Goal: Information Seeking & Learning: Learn about a topic

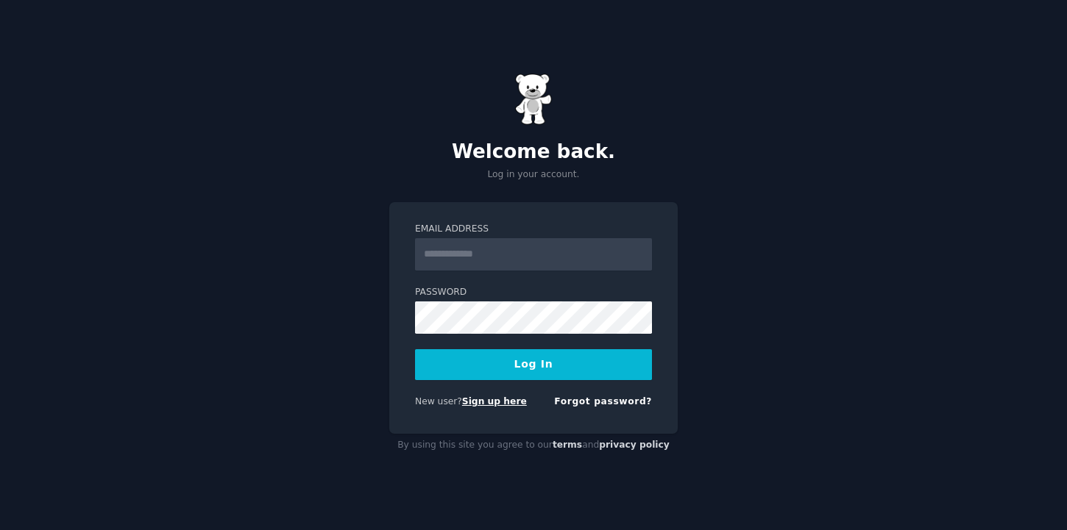
click at [505, 403] on link "Sign up here" at bounding box center [494, 401] width 65 height 10
type input "**********"
click at [415, 349] on button "Log In" at bounding box center [533, 364] width 237 height 31
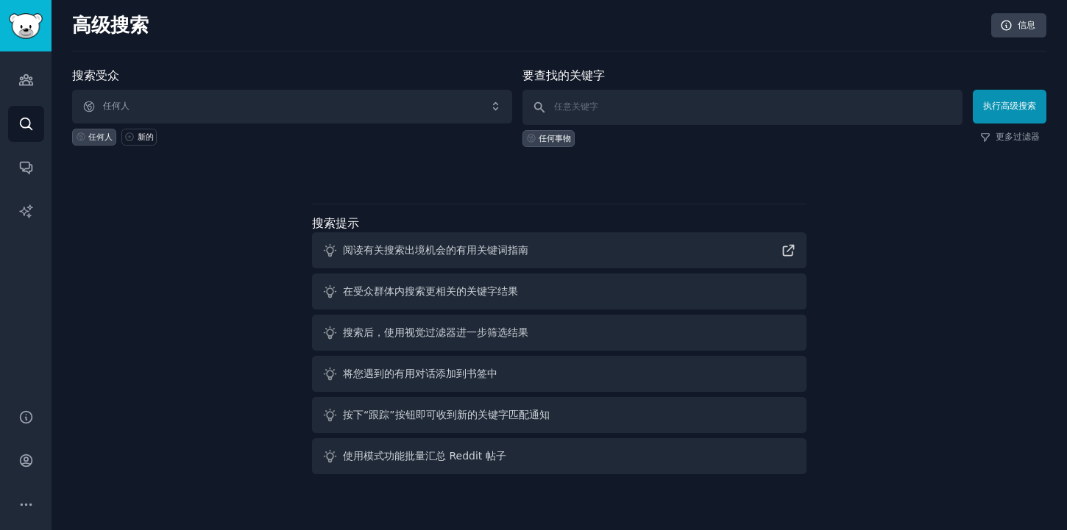
click at [562, 13] on div "高级搜索 信息 搜索受众 任何人 任何人 新的 要查找的关键字 任何事物 执行高级搜索 更多过滤器 搜索提示 阅读有关搜索出境机会的有用关键词指南 在受众群体…" at bounding box center [558, 265] width 1015 height 530
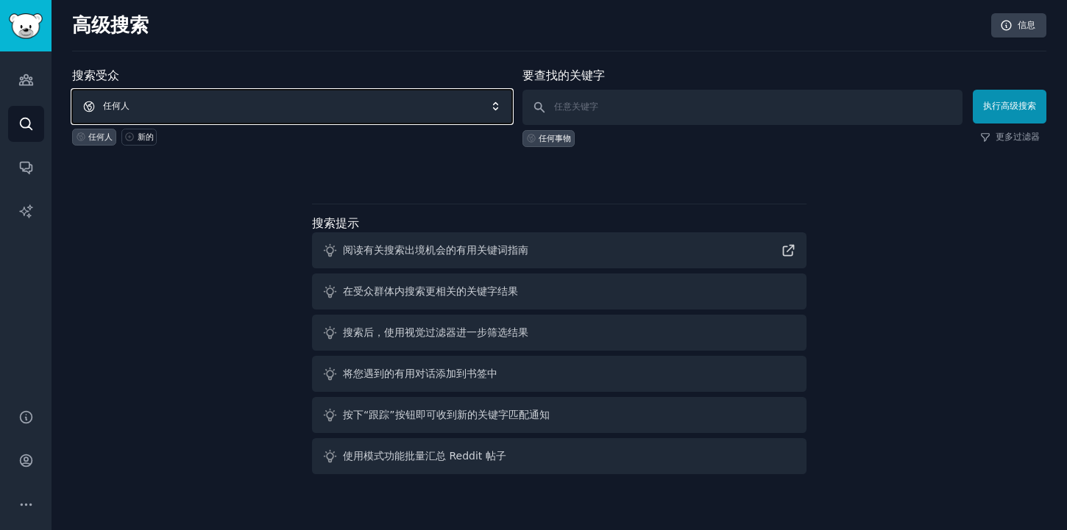
click at [293, 113] on span "任何人" at bounding box center [292, 107] width 440 height 34
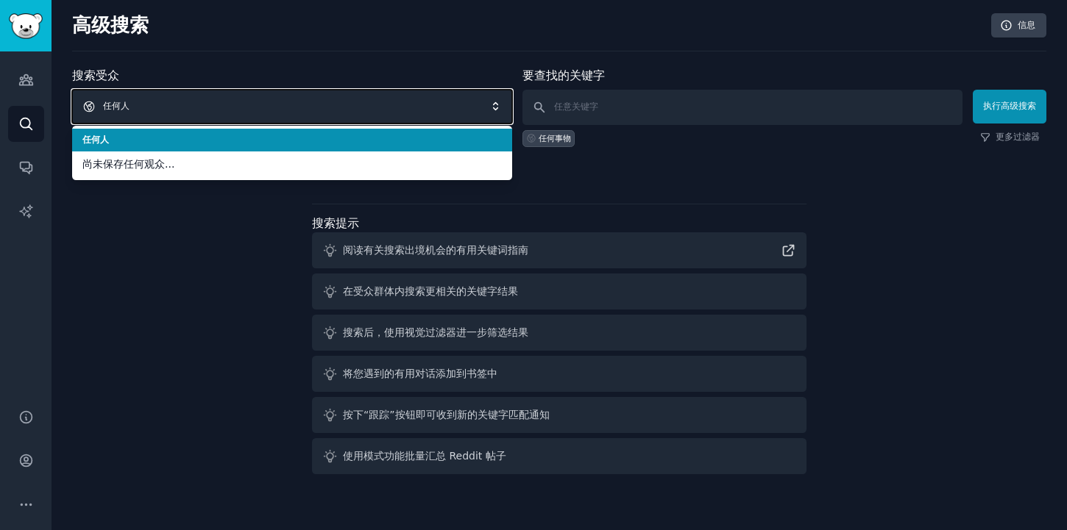
click at [293, 105] on span "任何人" at bounding box center [292, 107] width 440 height 34
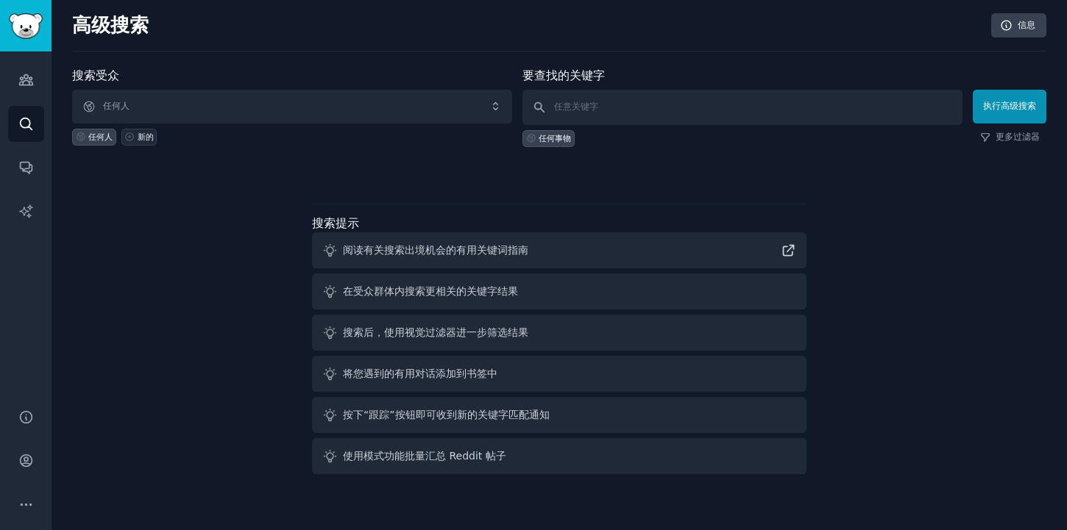
click at [135, 143] on link "新的" at bounding box center [139, 137] width 36 height 17
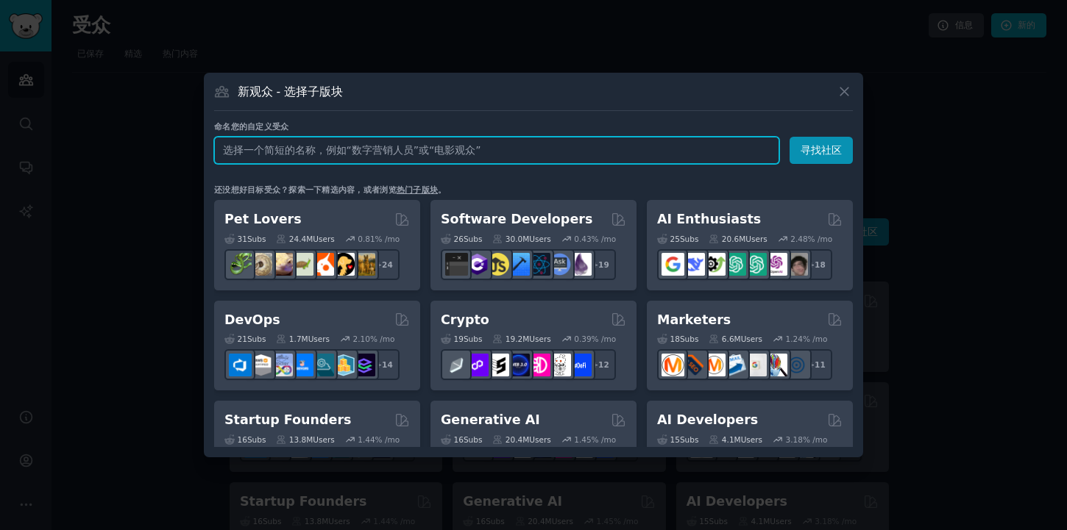
click at [366, 149] on input "text" at bounding box center [496, 150] width 565 height 27
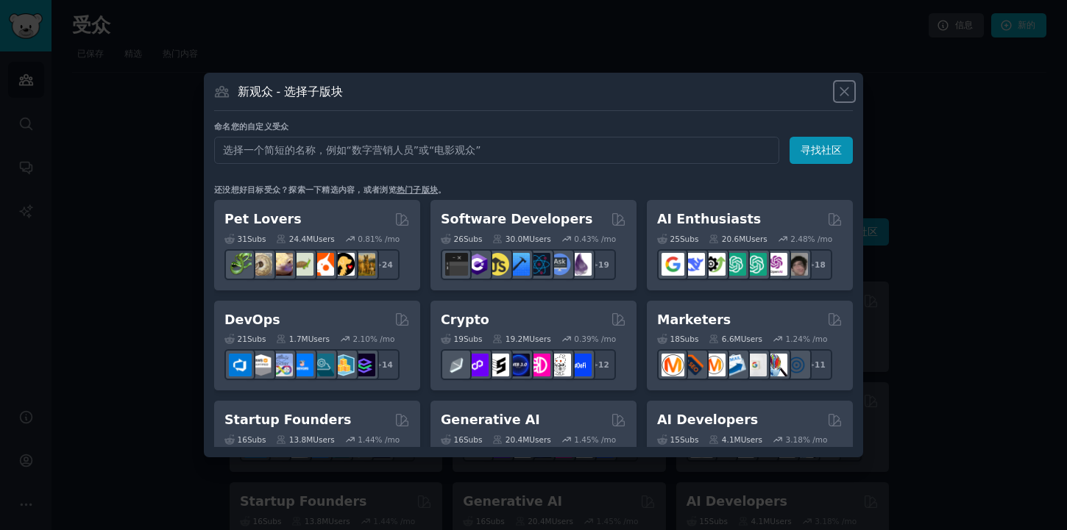
click at [841, 93] on icon at bounding box center [844, 92] width 8 height 8
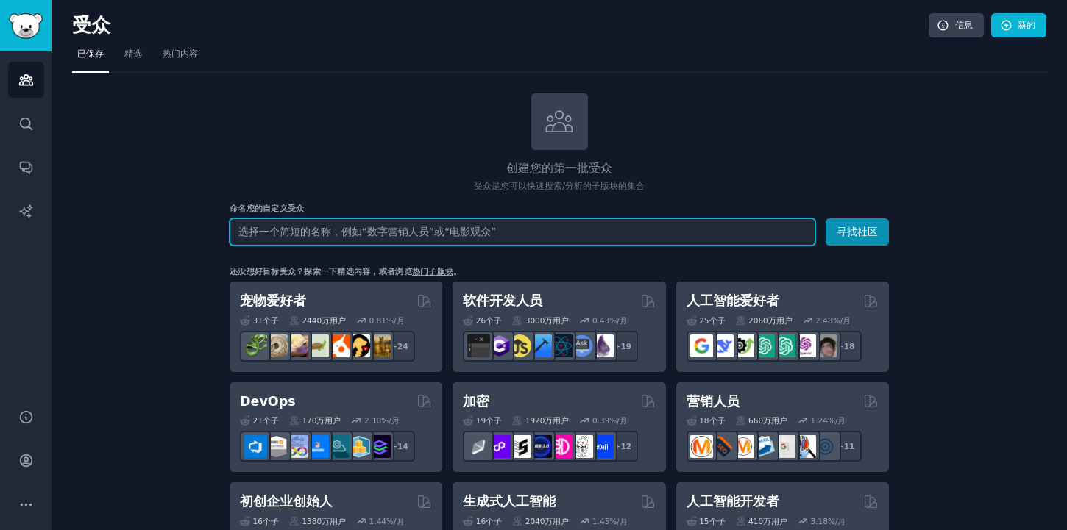
click at [423, 226] on input "text" at bounding box center [521, 231] width 585 height 27
paste input "Cannabis cultivation"
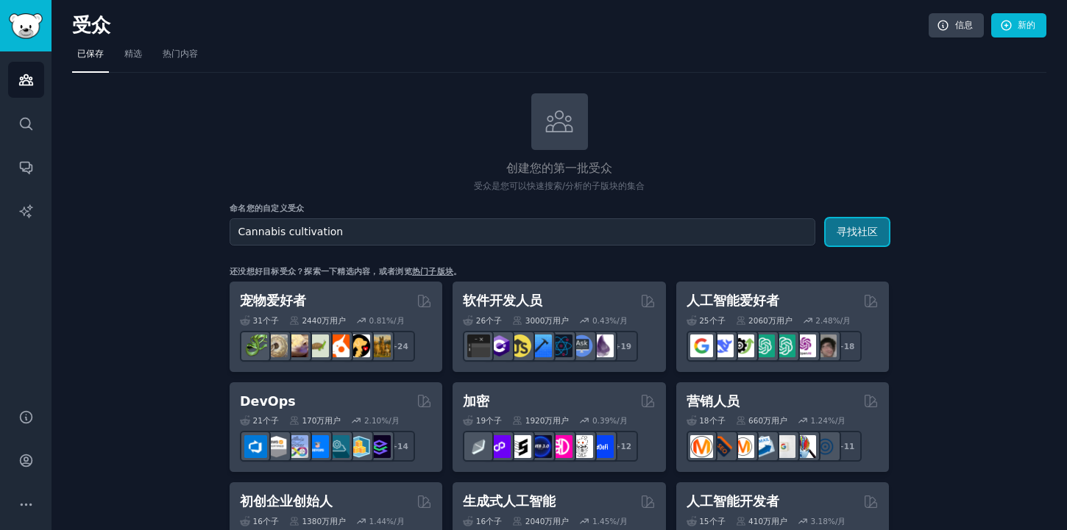
click at [839, 228] on font "寻找社区" at bounding box center [856, 232] width 41 height 12
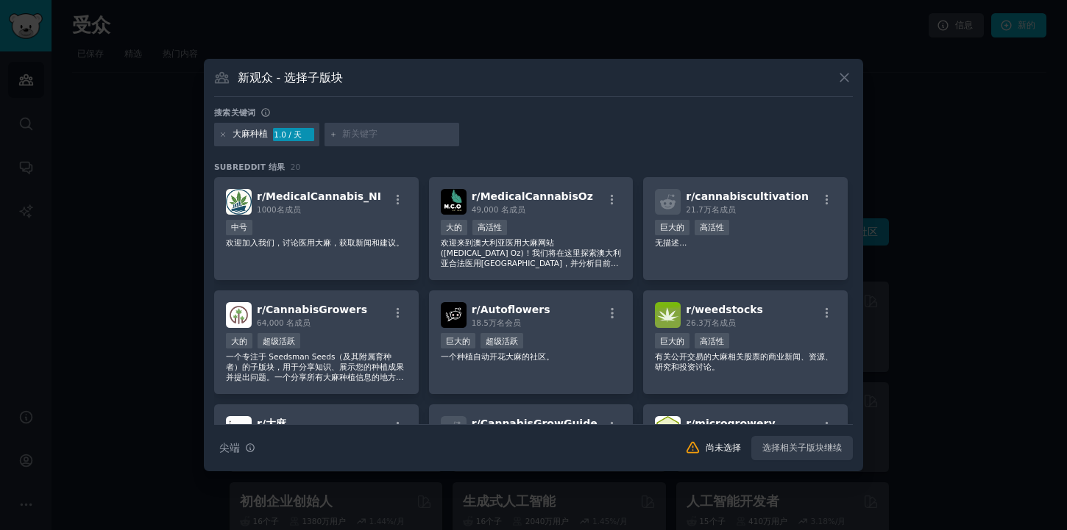
click at [841, 79] on icon at bounding box center [843, 77] width 15 height 15
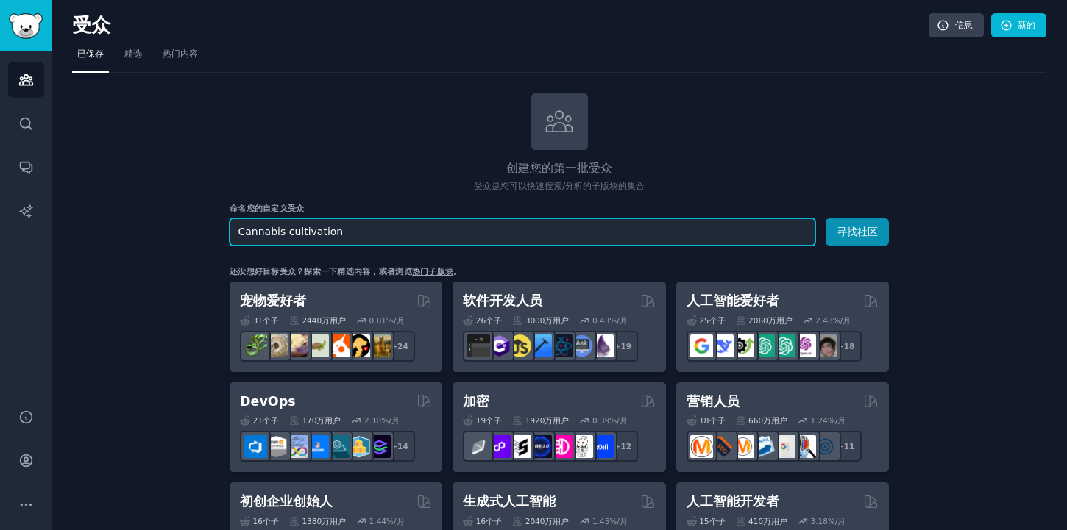
click at [271, 230] on input "Cannabis cultivation" at bounding box center [521, 231] width 585 height 27
click at [363, 232] on input "Cannabis cultivation" at bounding box center [521, 231] width 585 height 27
type input "Cannabis"
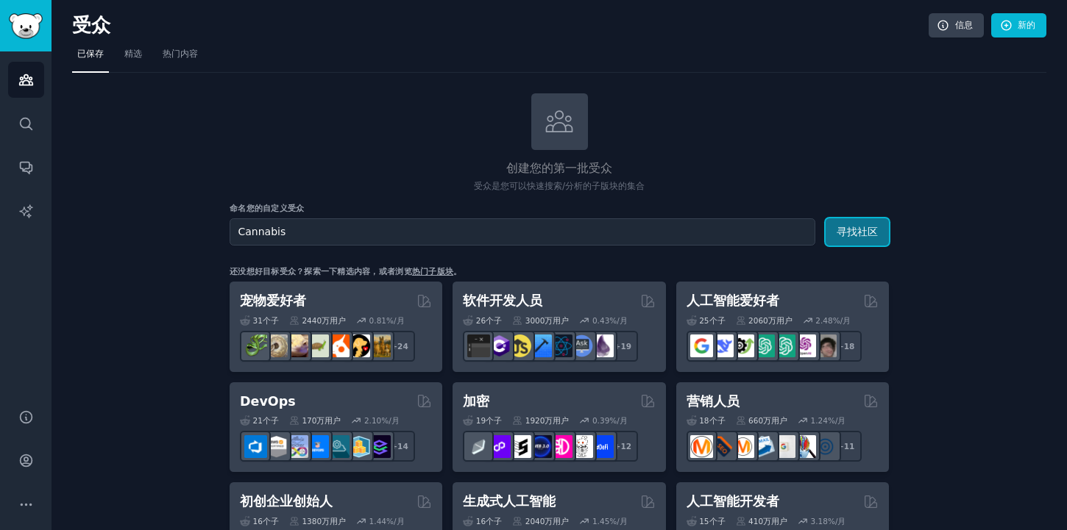
click at [847, 223] on button "寻找社区" at bounding box center [856, 231] width 63 height 27
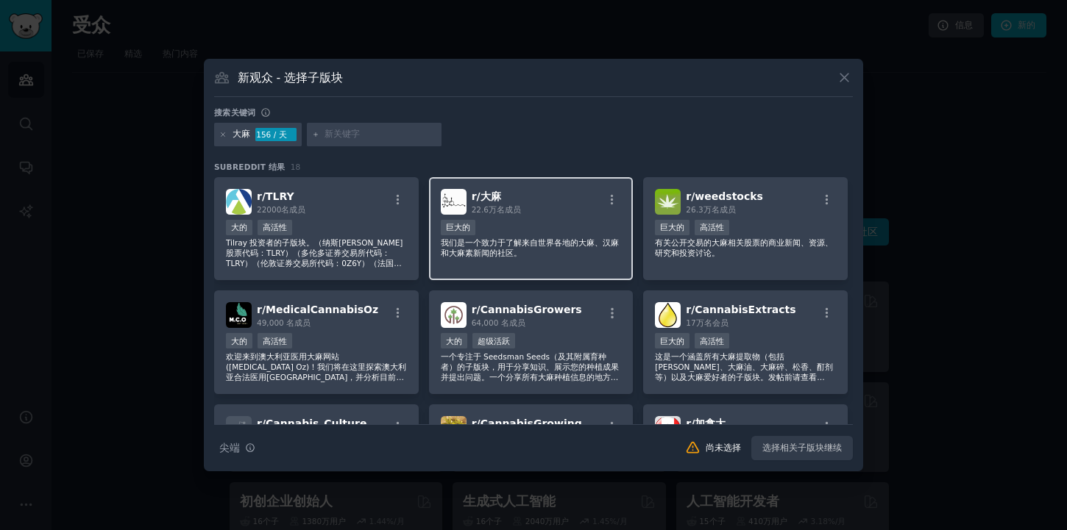
click at [504, 200] on h2 "r/ 大麻 22.6万名 成员" at bounding box center [495, 202] width 49 height 26
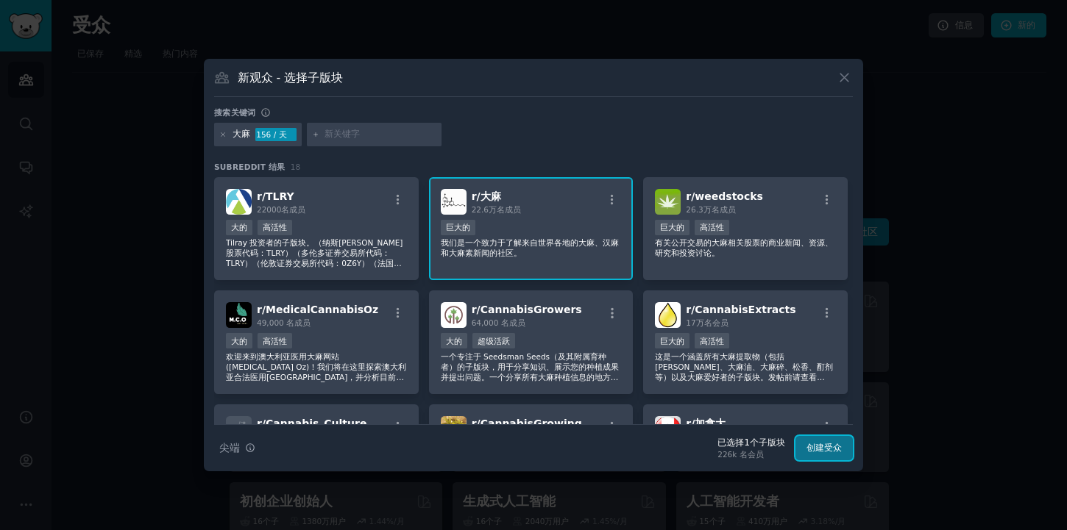
click at [816, 452] on font "创建受众" at bounding box center [823, 448] width 35 height 10
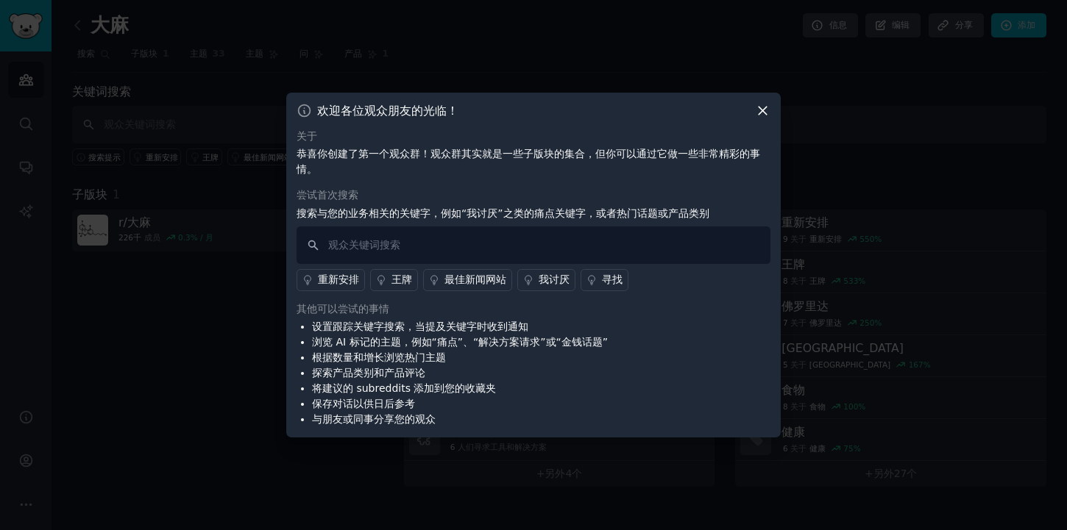
click at [759, 110] on icon at bounding box center [762, 110] width 15 height 15
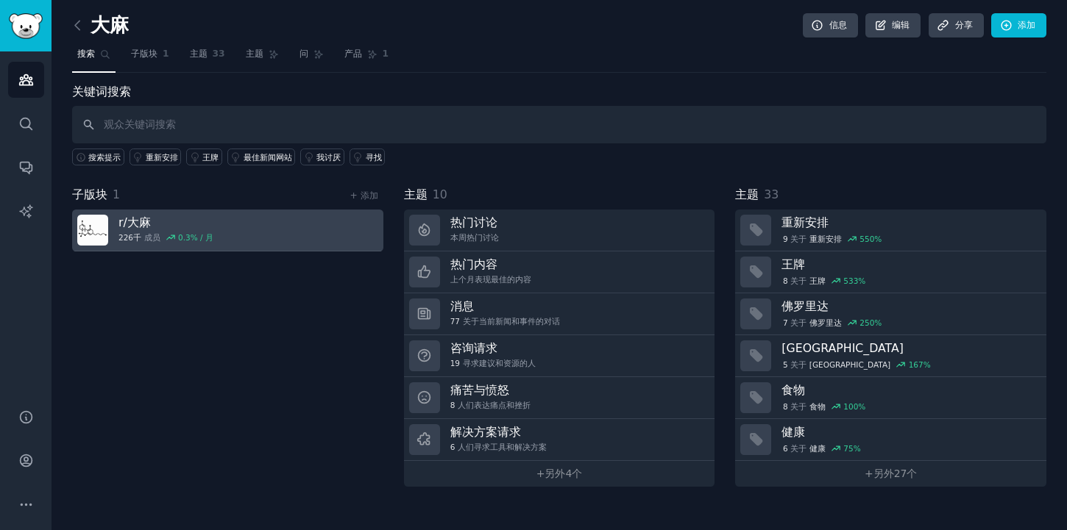
click at [223, 217] on link "r/ 大麻 226千 成员 0.3 % / 月" at bounding box center [227, 231] width 311 height 42
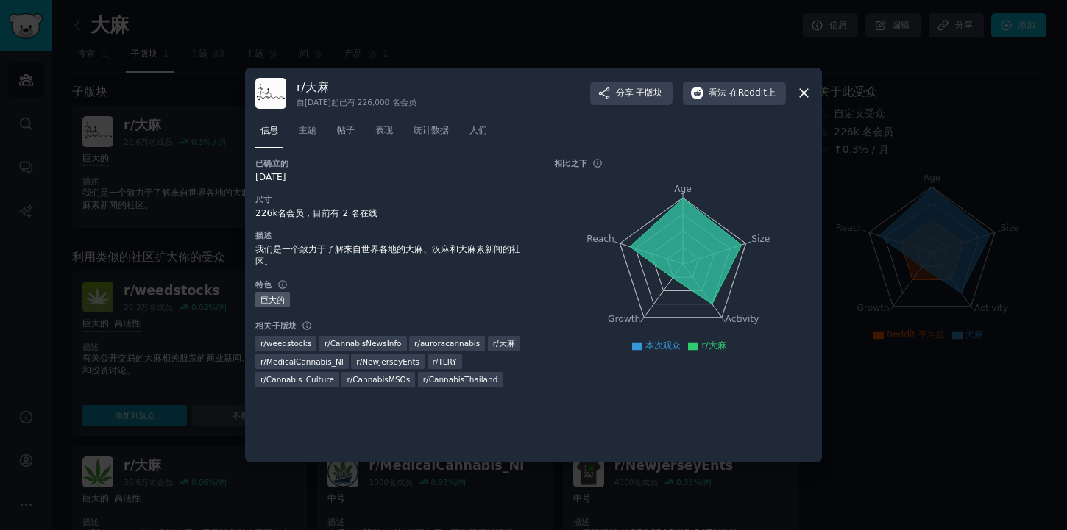
click at [804, 93] on icon at bounding box center [804, 94] width 8 height 8
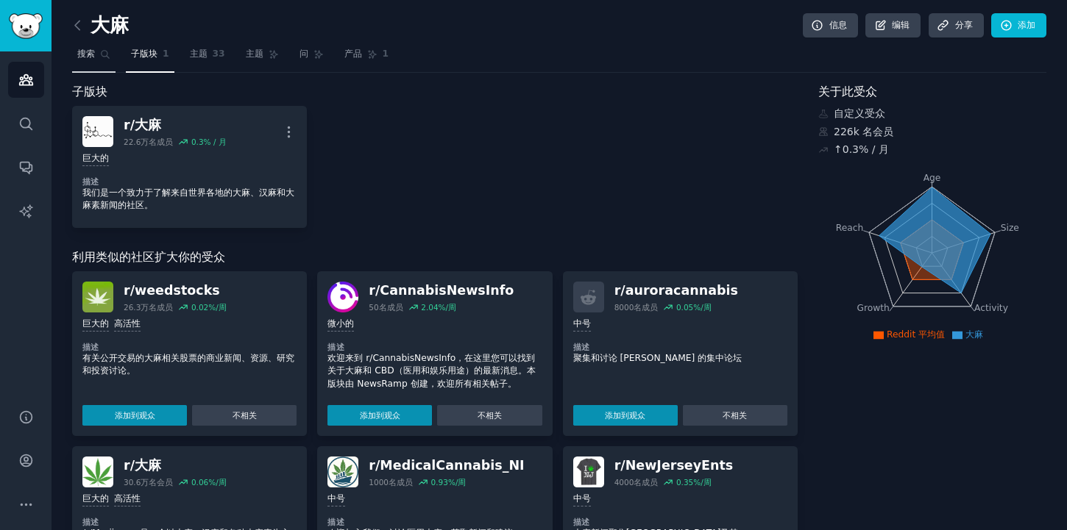
click at [99, 55] on link "搜索" at bounding box center [93, 58] width 43 height 30
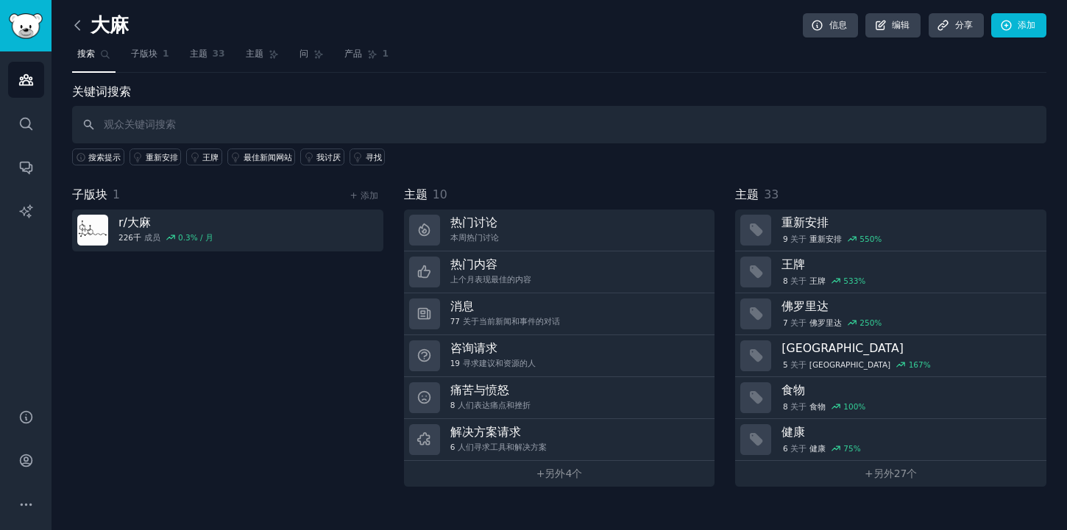
click at [82, 22] on icon at bounding box center [77, 25] width 15 height 15
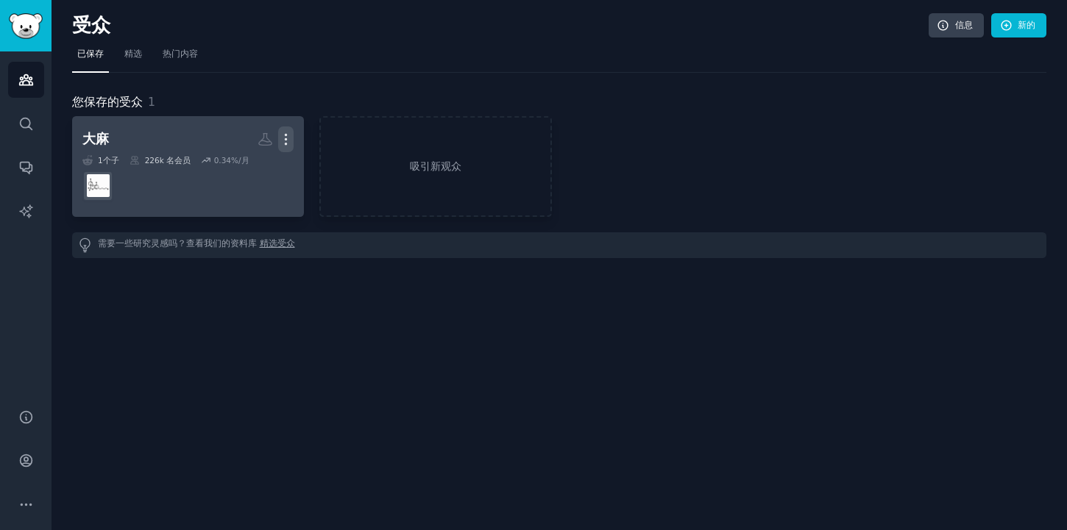
click at [288, 134] on icon "button" at bounding box center [285, 139] width 15 height 15
click at [260, 168] on p "Delete" at bounding box center [246, 170] width 34 height 15
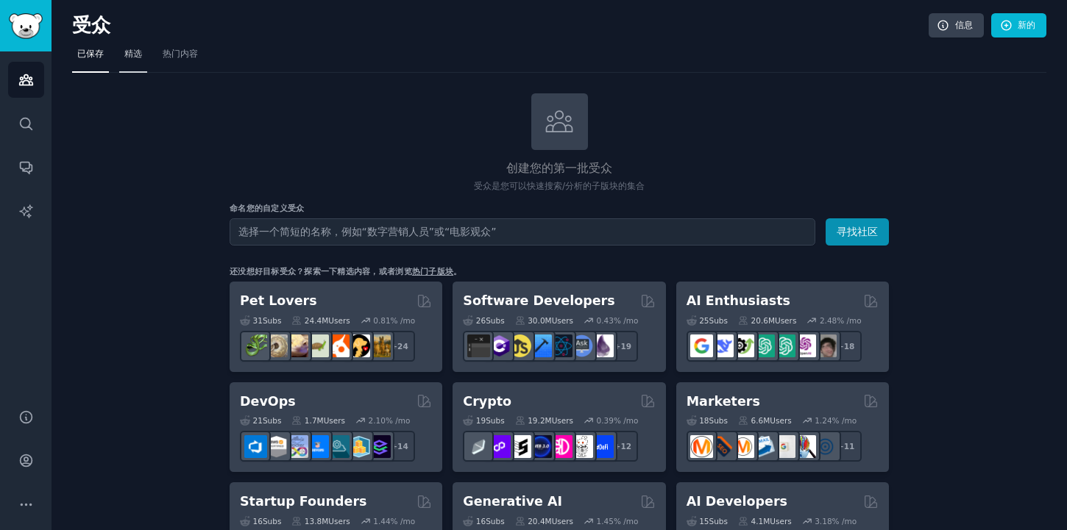
click at [141, 63] on link "精选" at bounding box center [133, 58] width 28 height 30
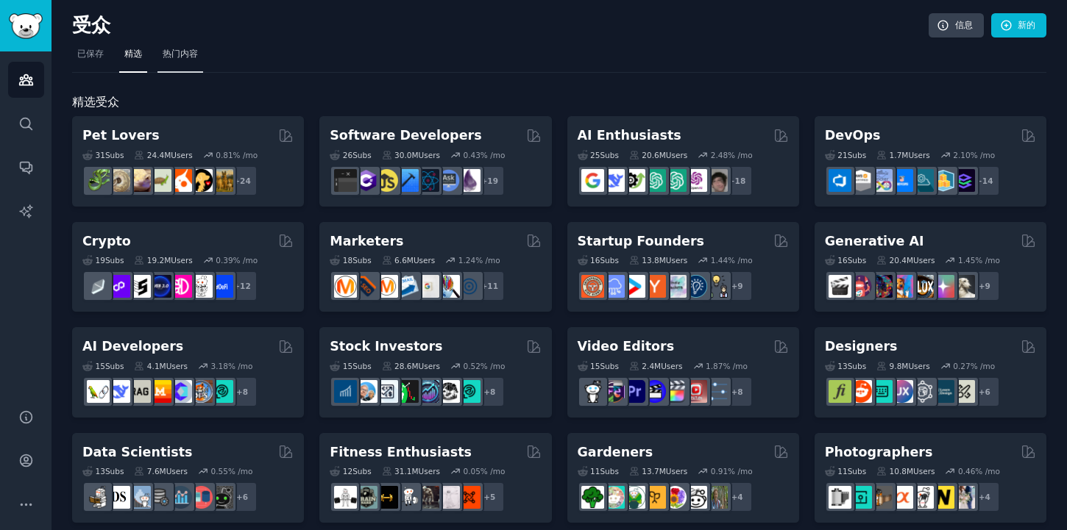
click at [191, 65] on link "热门内容" at bounding box center [180, 58] width 46 height 30
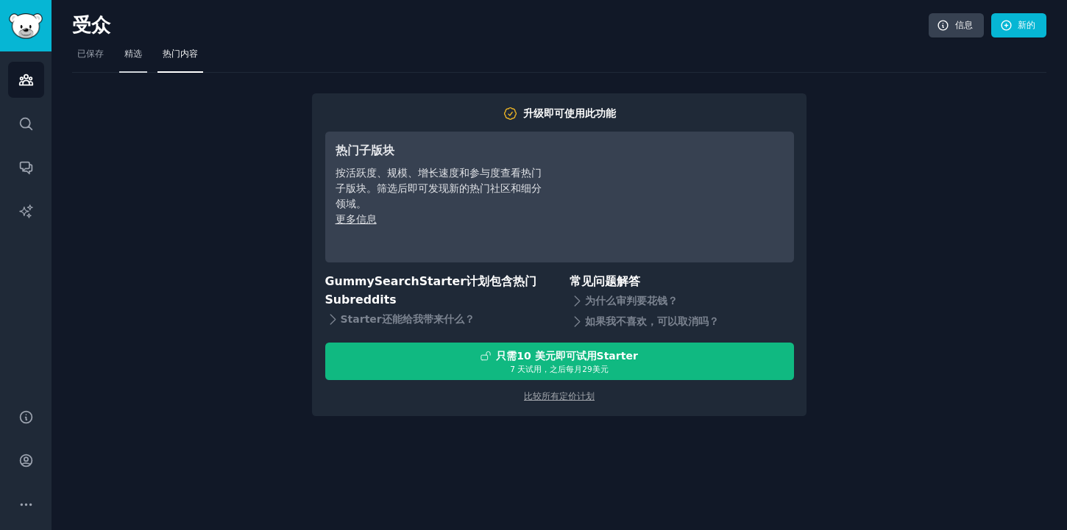
click at [127, 57] on font "精选" at bounding box center [133, 54] width 18 height 10
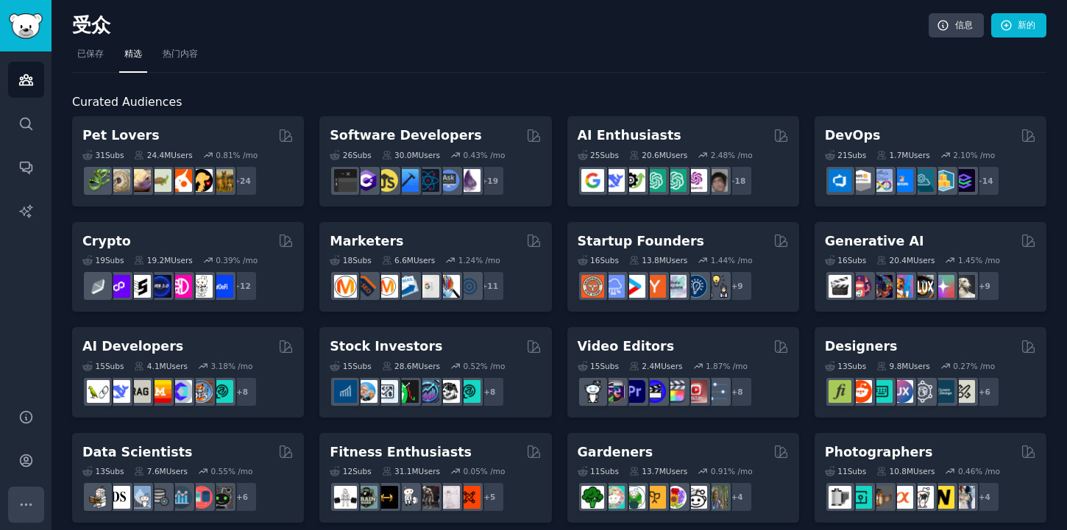
click at [20, 499] on icon "侧边栏" at bounding box center [25, 504] width 15 height 15
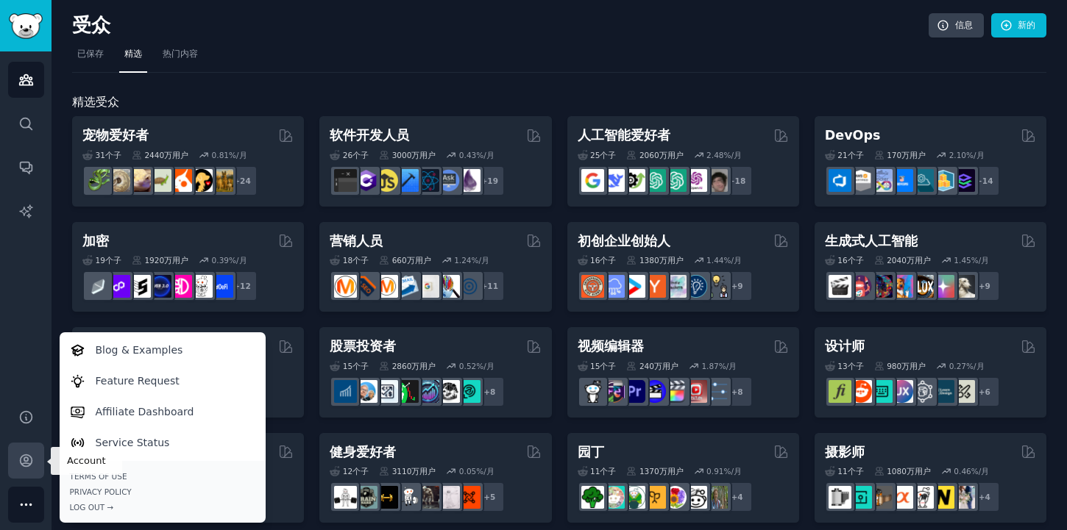
click at [22, 466] on icon "侧边栏" at bounding box center [25, 460] width 15 height 15
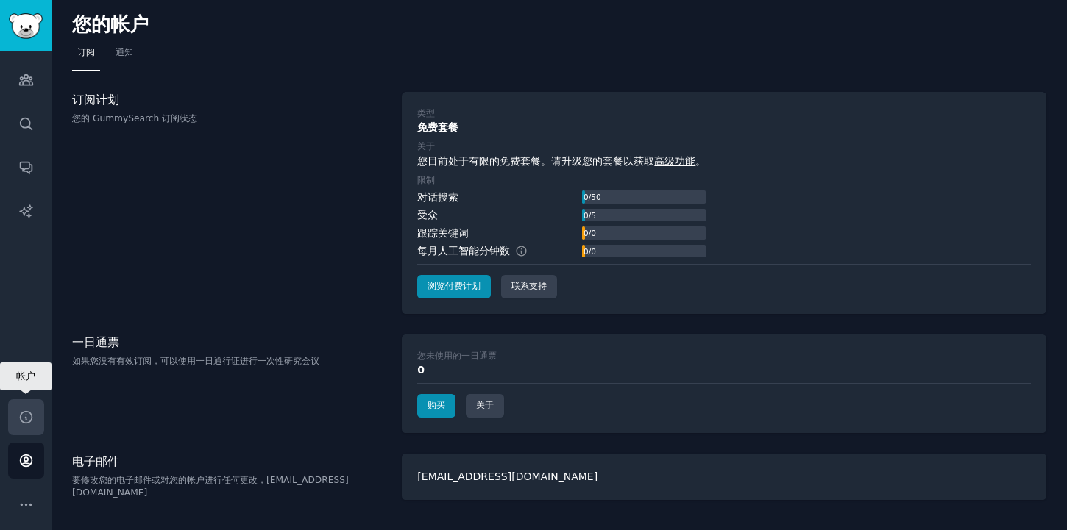
click at [36, 413] on link "帮助" at bounding box center [26, 417] width 36 height 36
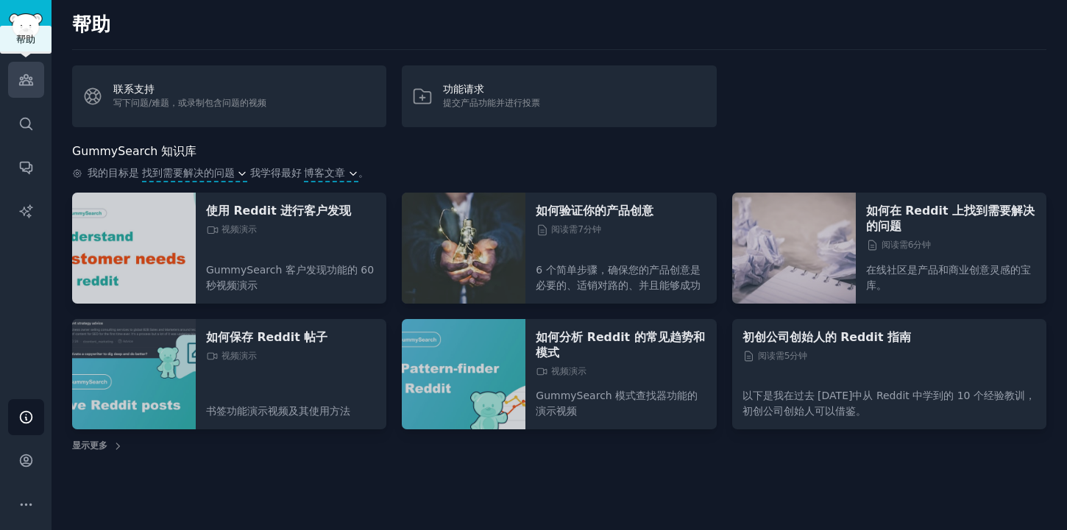
click at [24, 79] on icon "侧边栏" at bounding box center [25, 79] width 15 height 15
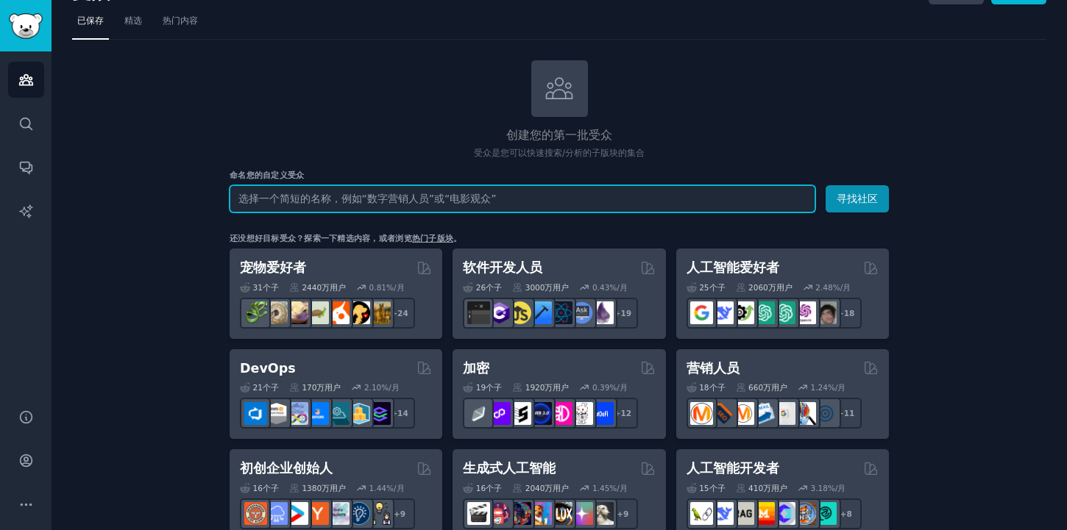
scroll to position [36, 0]
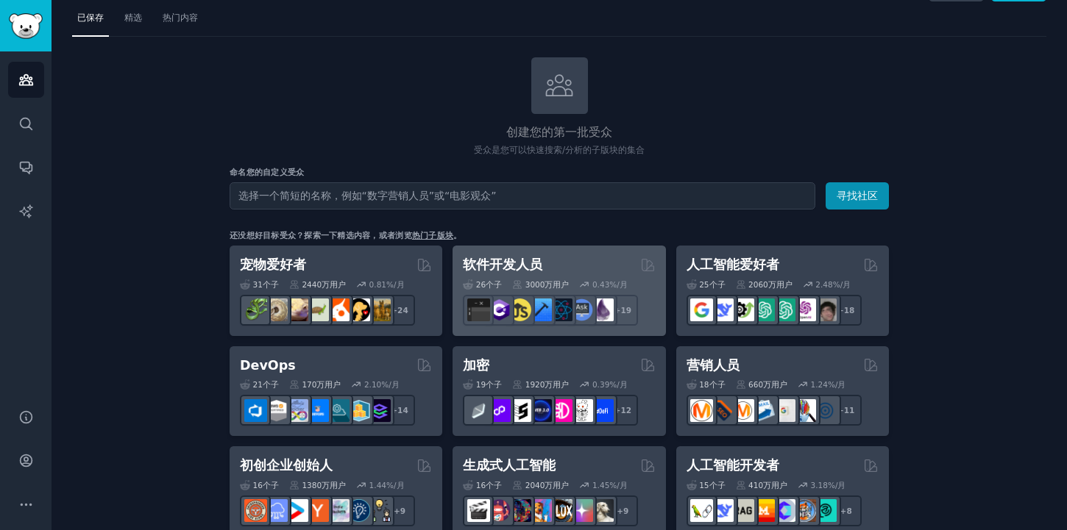
click at [563, 262] on div "软件开发人员" at bounding box center [559, 265] width 192 height 18
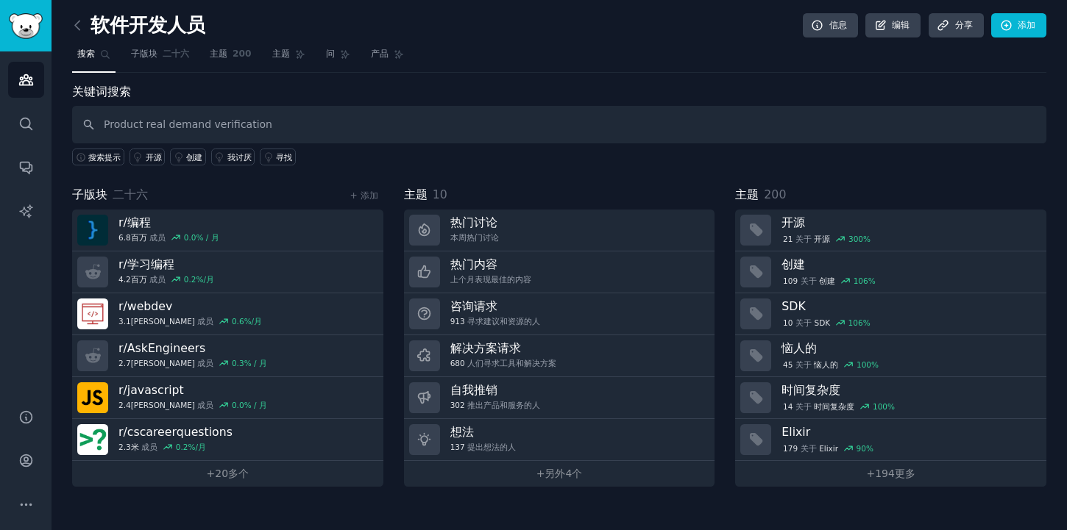
drag, startPoint x: 286, startPoint y: 126, endPoint x: -8, endPoint y: 117, distance: 294.4
click at [0, 117] on html "受众 搜索 对话 人工智能报告 帮助 帐户 更多的 软件开发人员 信息 编辑 分享 添加 搜索 子版块 二十六 主题 200 主题 问 产品 关键词搜索 Pr…" at bounding box center [533, 265] width 1067 height 530
type input "产品真实需求验证"
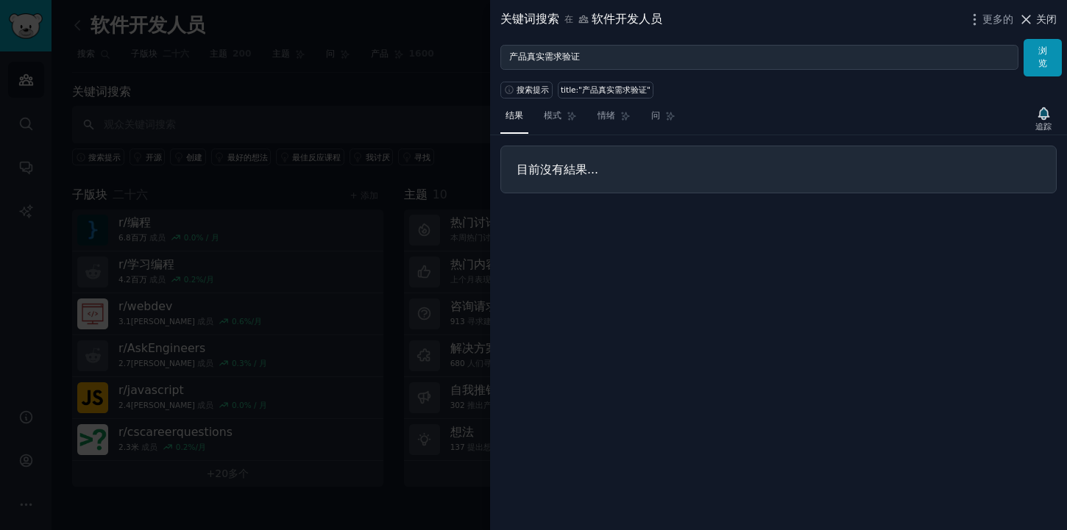
click at [1039, 26] on span "关闭" at bounding box center [1046, 19] width 21 height 15
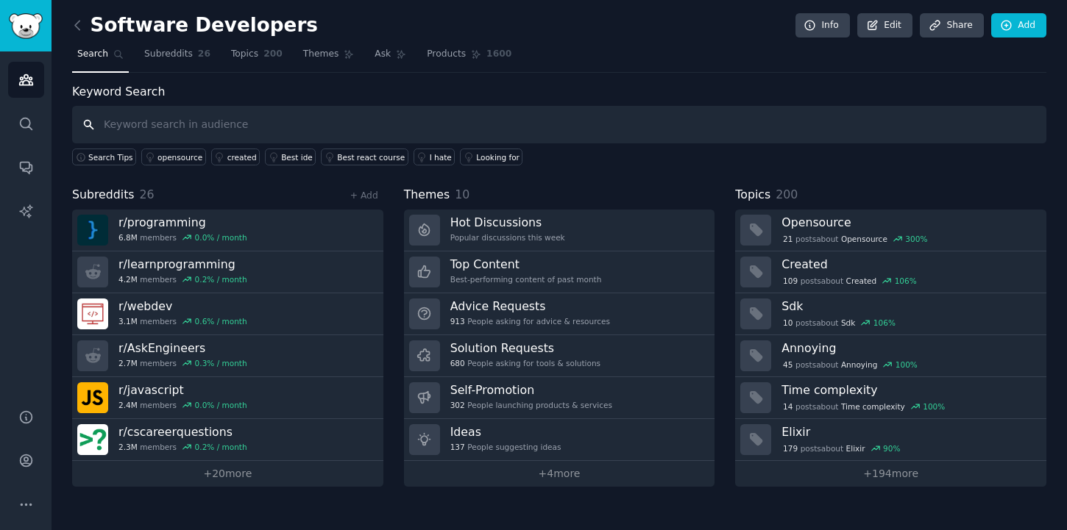
click at [211, 129] on input "text" at bounding box center [559, 125] width 974 height 38
click at [76, 27] on icon at bounding box center [77, 25] width 15 height 15
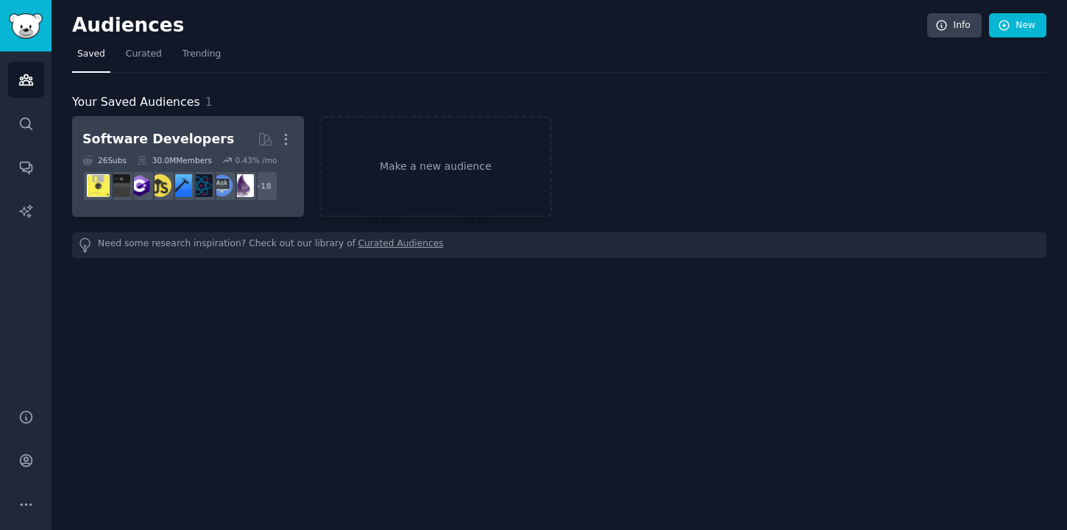
click at [196, 130] on div "Software Developers" at bounding box center [158, 139] width 152 height 18
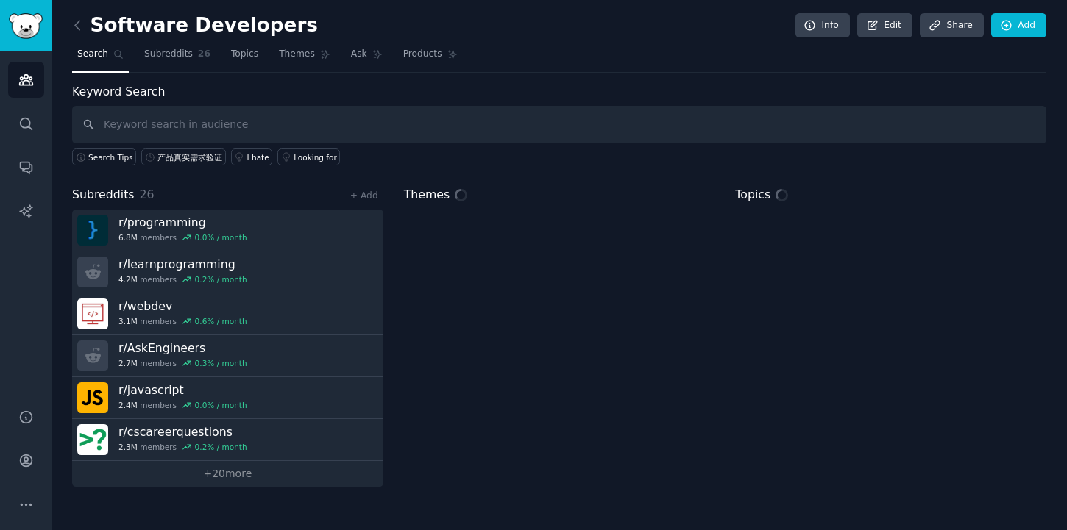
click at [181, 127] on input "text" at bounding box center [559, 125] width 974 height 38
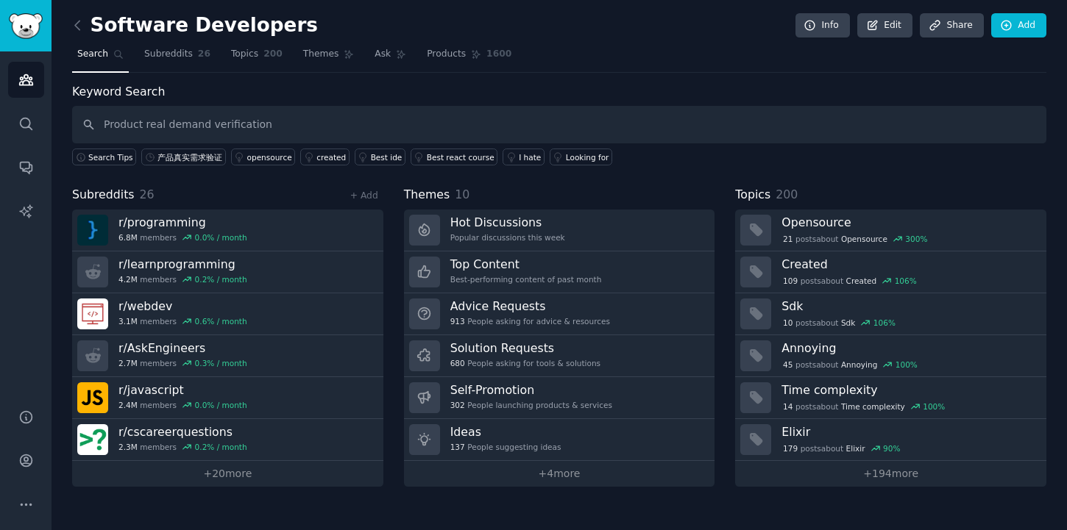
drag, startPoint x: 168, startPoint y: 125, endPoint x: 64, endPoint y: 146, distance: 105.9
click at [64, 146] on div "Software Developers Info Edit Share Add Search Subreddits 26 Topics 200 Themes …" at bounding box center [558, 265] width 1015 height 530
drag, startPoint x: 167, startPoint y: 127, endPoint x: -8, endPoint y: 151, distance: 176.7
click at [0, 151] on html "Audiences Search Conversations AI Reports Help Account More Software Developers…" at bounding box center [533, 265] width 1067 height 530
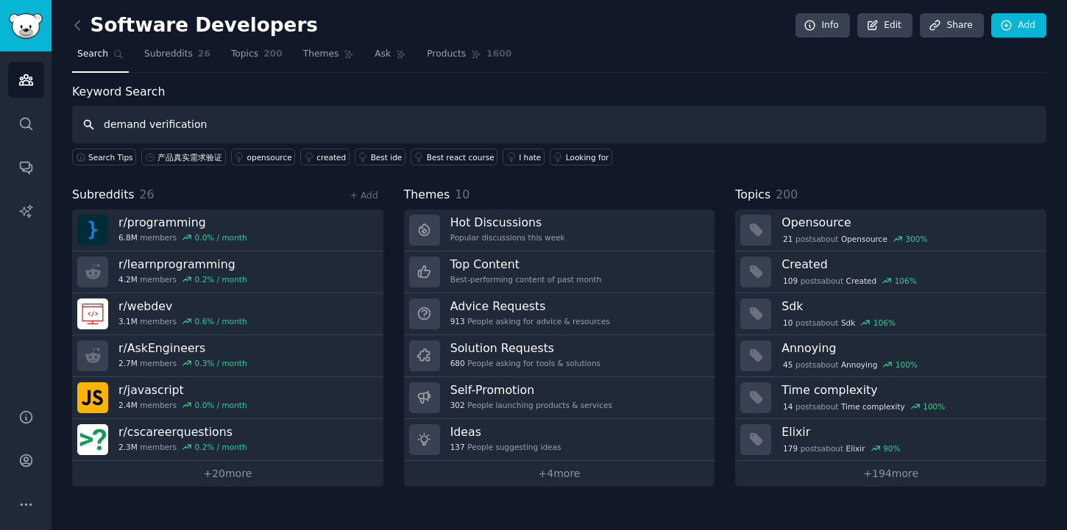
type input "demand verification"
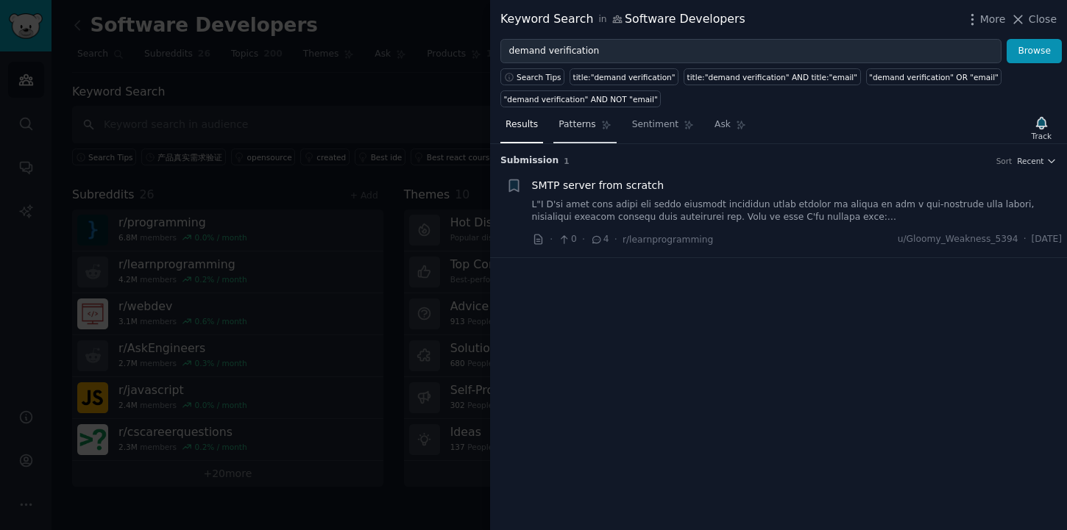
click at [576, 133] on link "Patterns" at bounding box center [584, 128] width 63 height 30
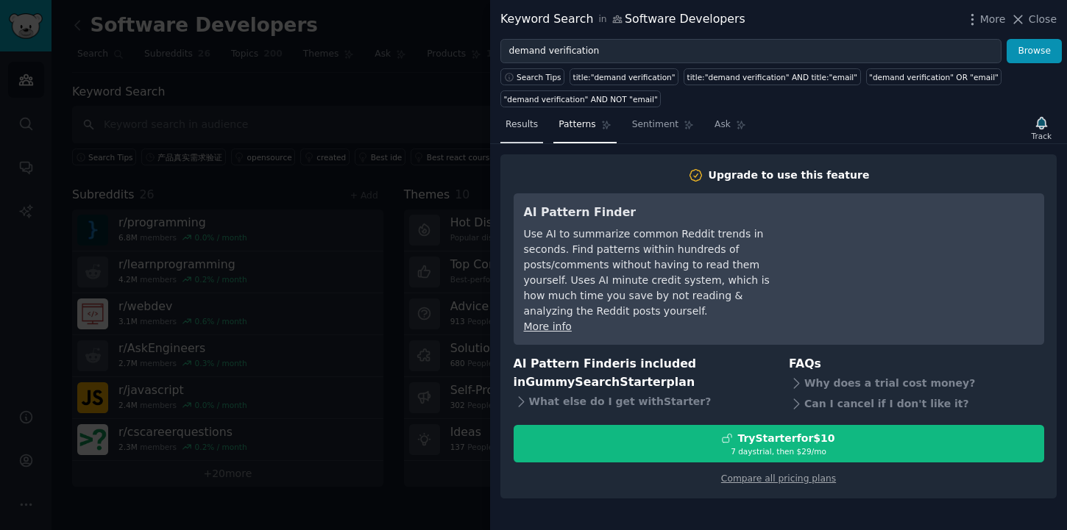
click at [523, 131] on link "Results" at bounding box center [521, 128] width 43 height 30
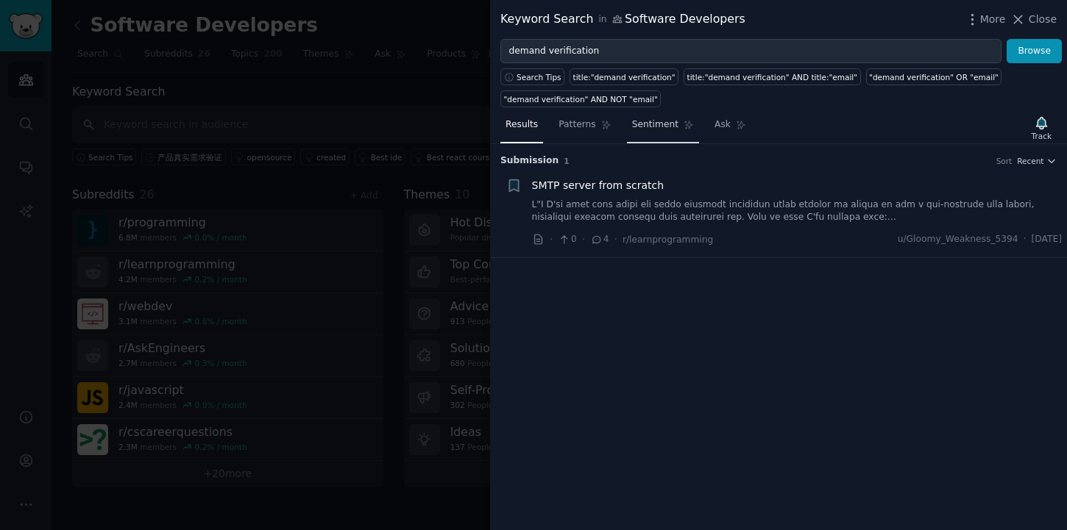
click at [636, 136] on link "Sentiment" at bounding box center [663, 128] width 72 height 30
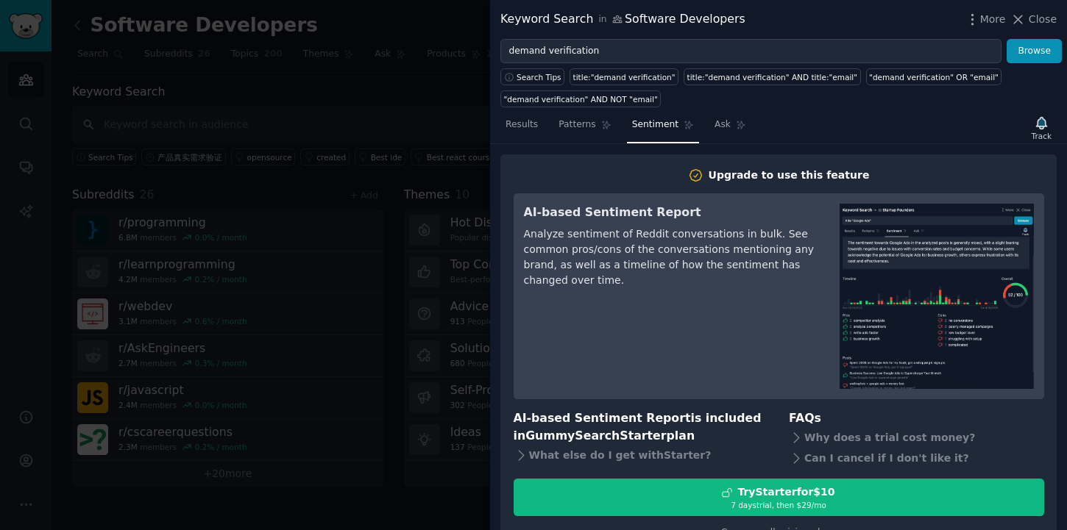
click at [452, 117] on div at bounding box center [533, 265] width 1067 height 530
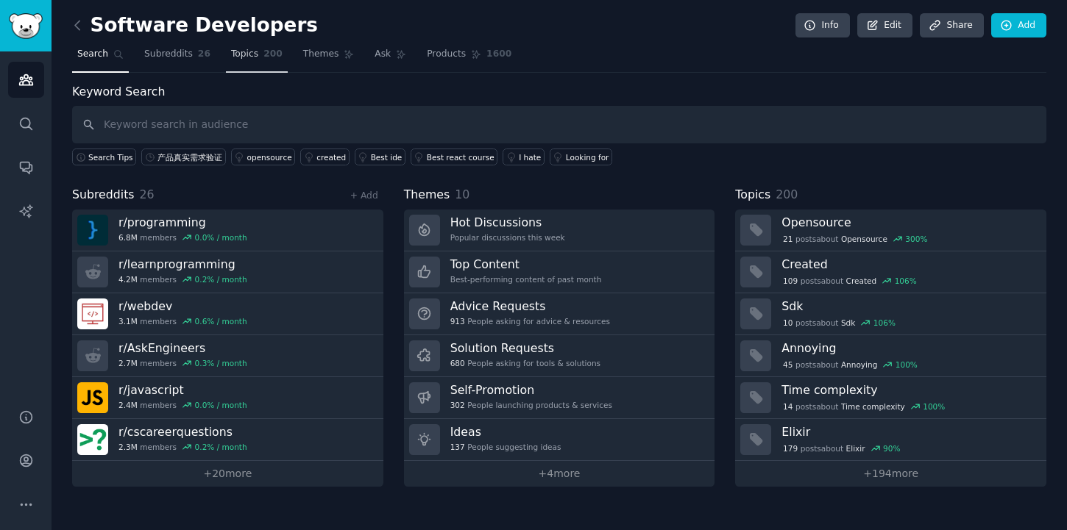
click at [265, 59] on span "200" at bounding box center [272, 54] width 19 height 13
